Goal: Task Accomplishment & Management: Manage account settings

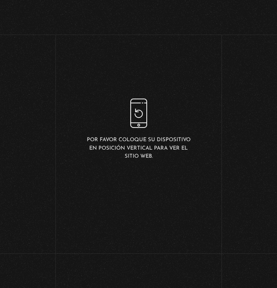
click at [138, 137] on div "Por favor coloque su dispositivo en posición vertical para ver el sitio web." at bounding box center [138, 130] width 111 height 62
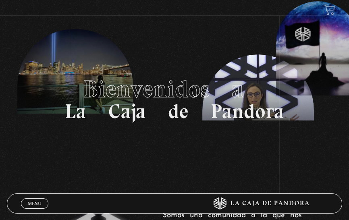
click at [35, 201] on span "Menu" at bounding box center [34, 203] width 13 height 5
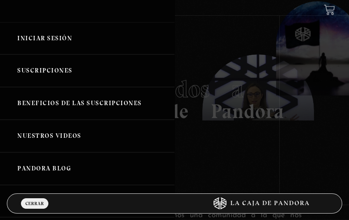
click at [108, 42] on link "Iniciar Sesión" at bounding box center [87, 38] width 174 height 33
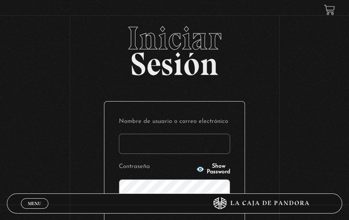
click at [156, 148] on input "Nombre de usuario o correo electrónico" at bounding box center [174, 144] width 111 height 20
type input "paoarce46@gmail.com"
